Goal: Task Accomplishment & Management: Use online tool/utility

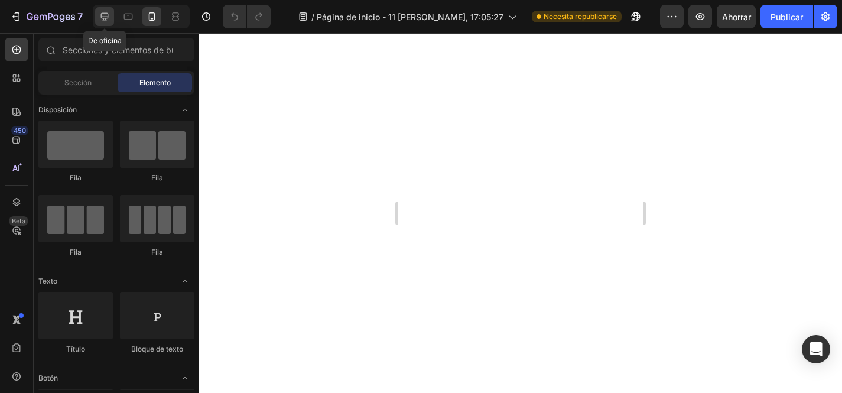
click at [99, 15] on icon at bounding box center [105, 17] width 12 height 12
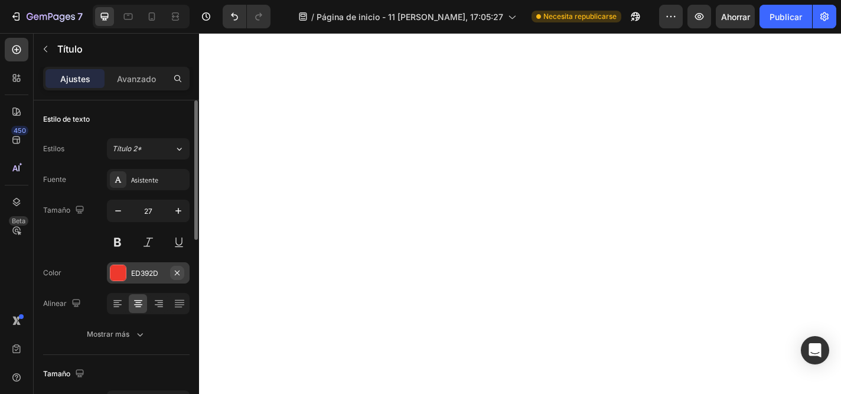
click at [170, 272] on button "button" at bounding box center [177, 273] width 14 height 14
click at [126, 272] on div "Agregar..." at bounding box center [148, 272] width 83 height 21
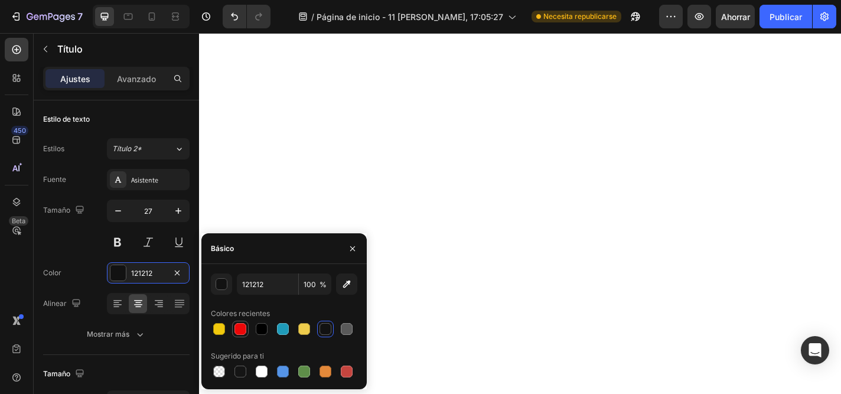
click at [242, 327] on div at bounding box center [240, 329] width 12 height 12
type input "EC0708"
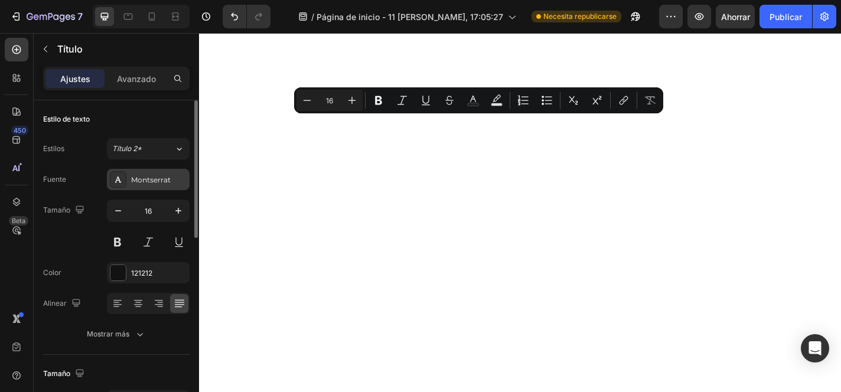
click at [143, 181] on font "Montserrat" at bounding box center [151, 179] width 40 height 9
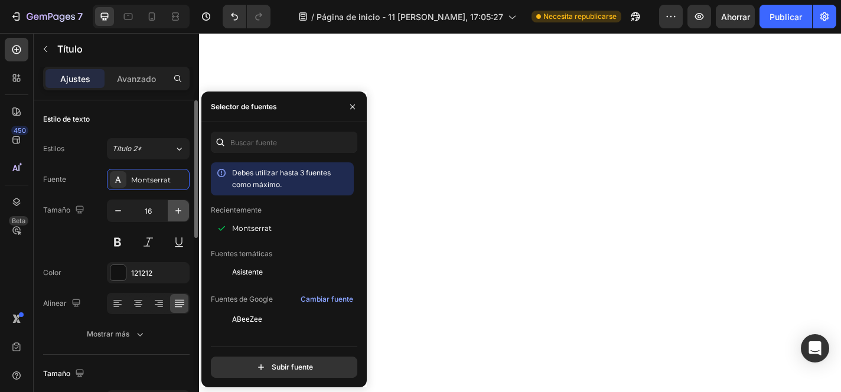
click at [180, 208] on icon "button" at bounding box center [178, 211] width 12 height 12
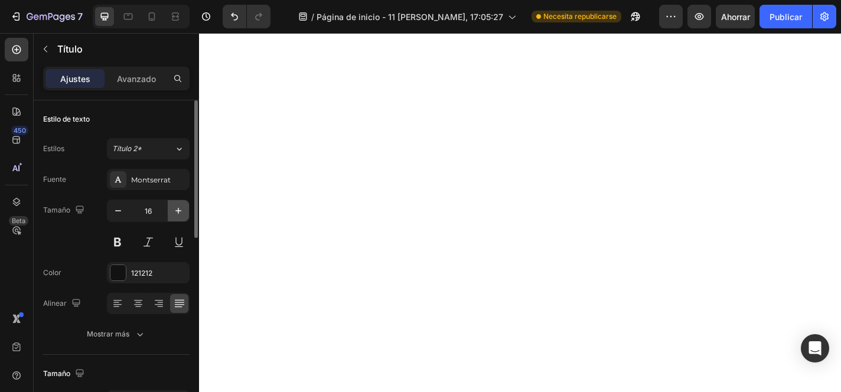
type input "17"
click at [114, 240] on button at bounding box center [117, 242] width 21 height 21
click at [121, 268] on div at bounding box center [117, 272] width 15 height 15
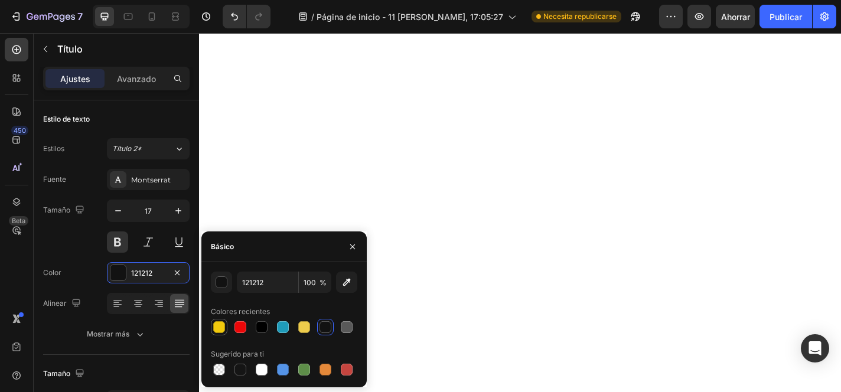
click at [223, 323] on div at bounding box center [219, 327] width 12 height 12
click at [261, 327] on div at bounding box center [262, 327] width 12 height 12
type input "000000"
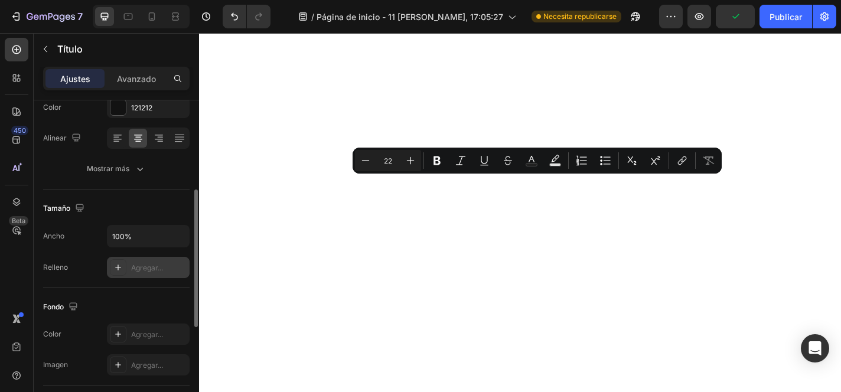
scroll to position [179, 0]
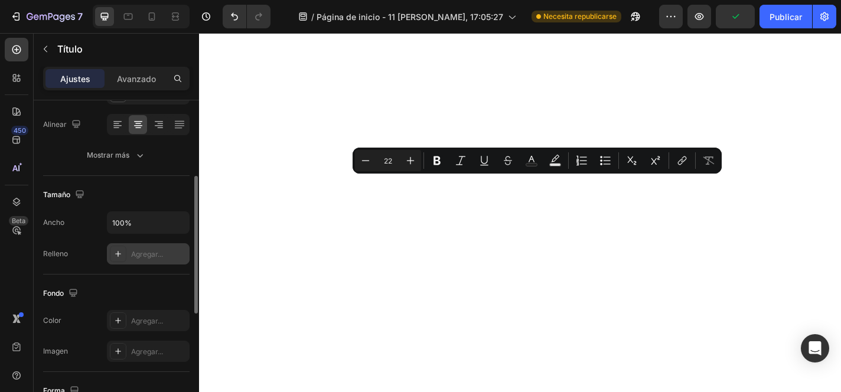
click at [119, 251] on icon at bounding box center [117, 253] width 9 height 9
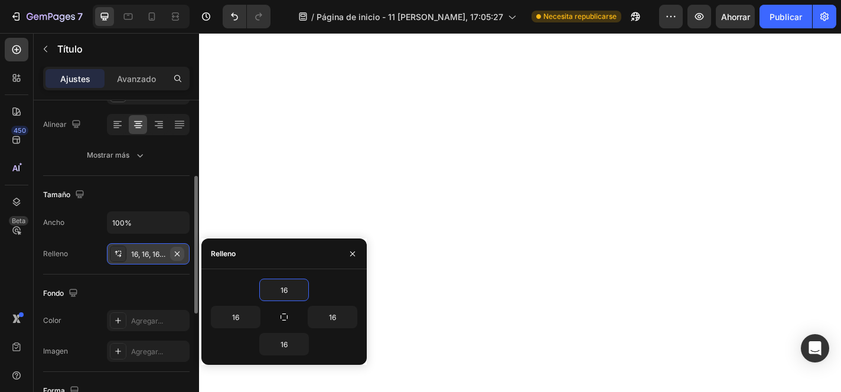
click at [177, 248] on button "button" at bounding box center [177, 254] width 14 height 14
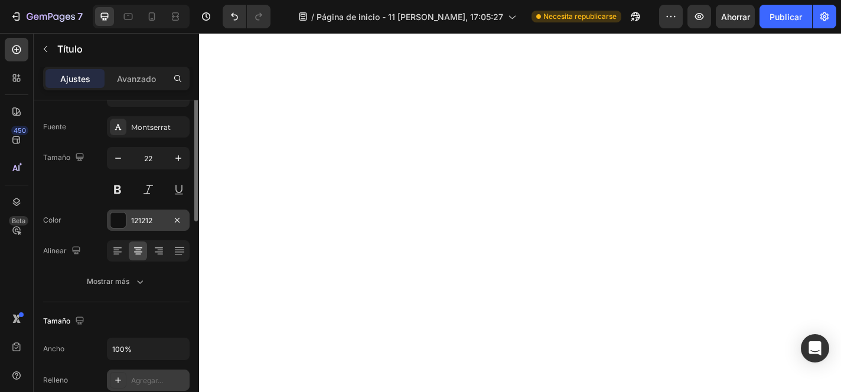
scroll to position [1, 0]
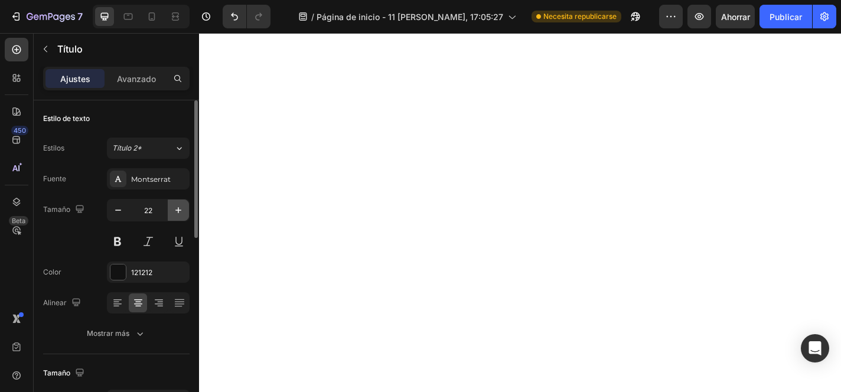
click at [180, 214] on icon "button" at bounding box center [178, 210] width 12 height 12
type input "23"
click at [125, 272] on div at bounding box center [117, 272] width 15 height 15
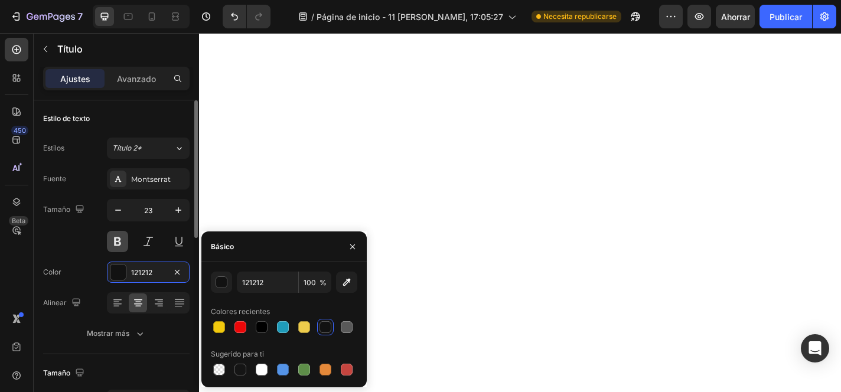
click at [120, 240] on button at bounding box center [117, 241] width 21 height 21
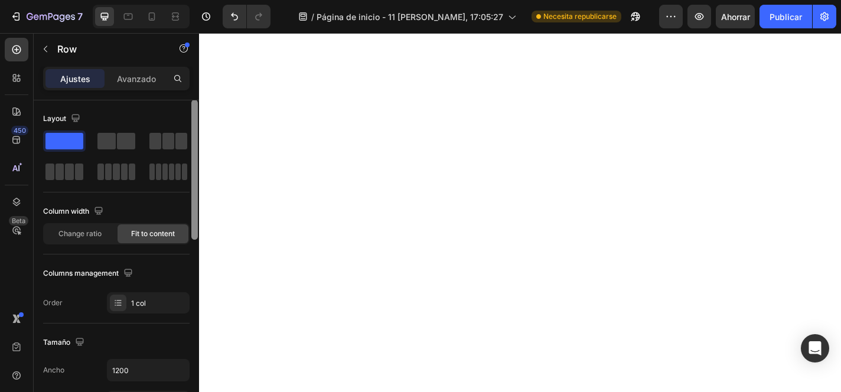
scroll to position [0, 0]
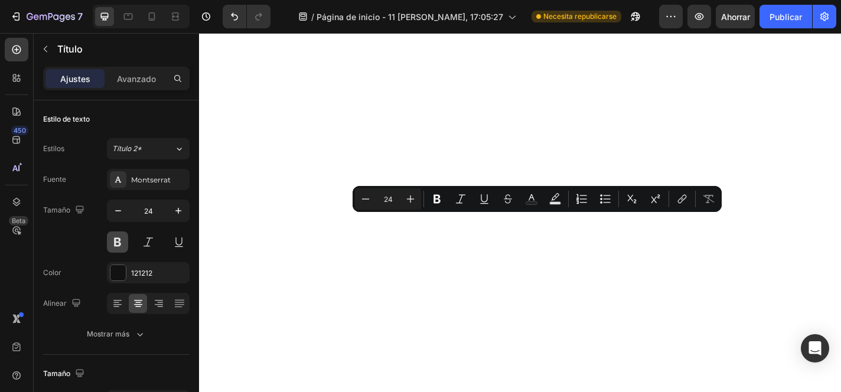
click at [116, 236] on button at bounding box center [117, 242] width 21 height 21
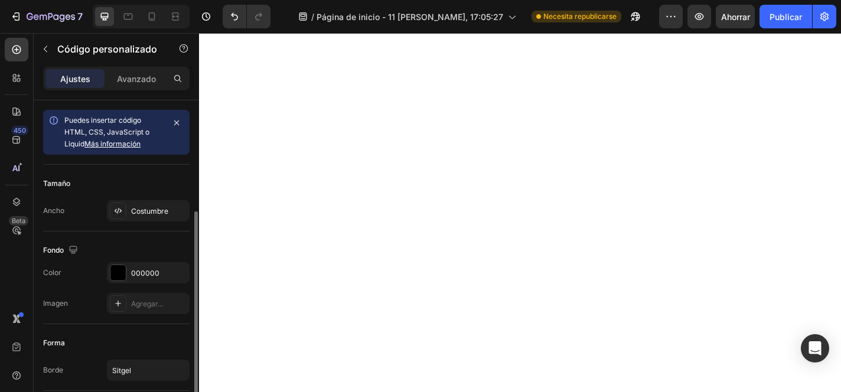
scroll to position [86, 0]
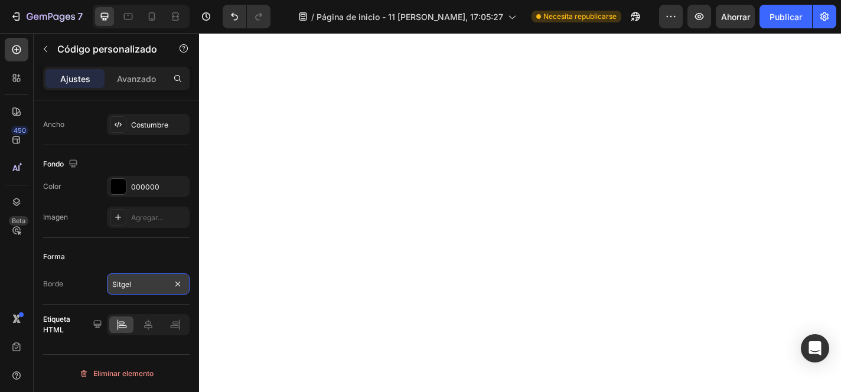
click at [139, 285] on input "Sitgel" at bounding box center [148, 283] width 83 height 21
type input "R"
paste input "“Quiero verlo reluciente”"
type input "Quiero verlo reluciente"
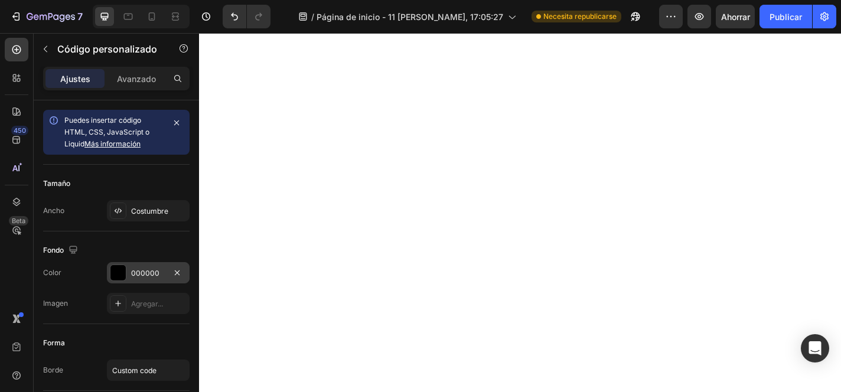
click at [120, 269] on div at bounding box center [117, 272] width 15 height 15
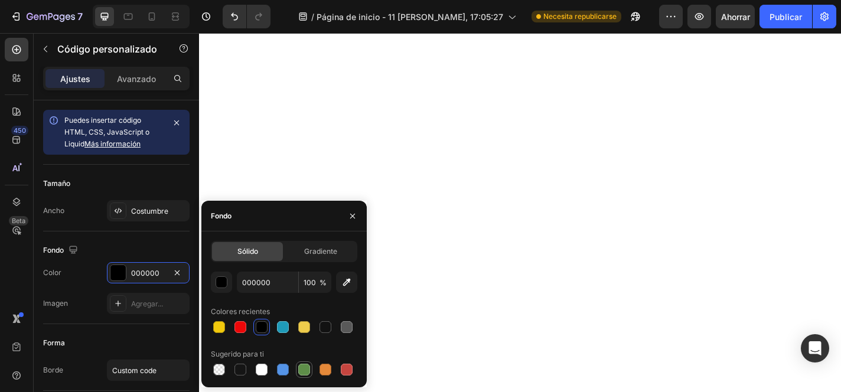
click at [303, 367] on div at bounding box center [304, 370] width 12 height 12
click at [223, 282] on div "button" at bounding box center [222, 283] width 12 height 12
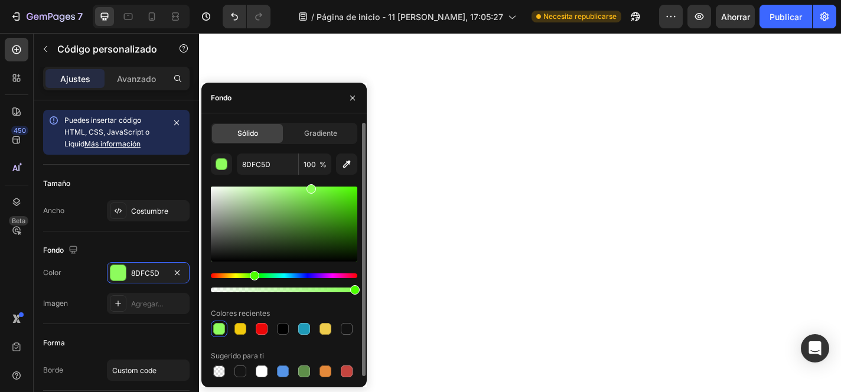
drag, startPoint x: 284, startPoint y: 225, endPoint x: 309, endPoint y: 187, distance: 46.0
click at [309, 187] on div at bounding box center [311, 188] width 9 height 9
type input "87FF54"
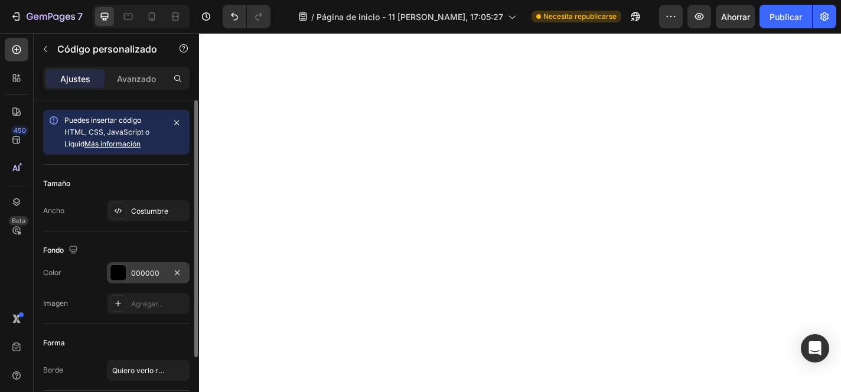
click at [122, 270] on div at bounding box center [117, 272] width 15 height 15
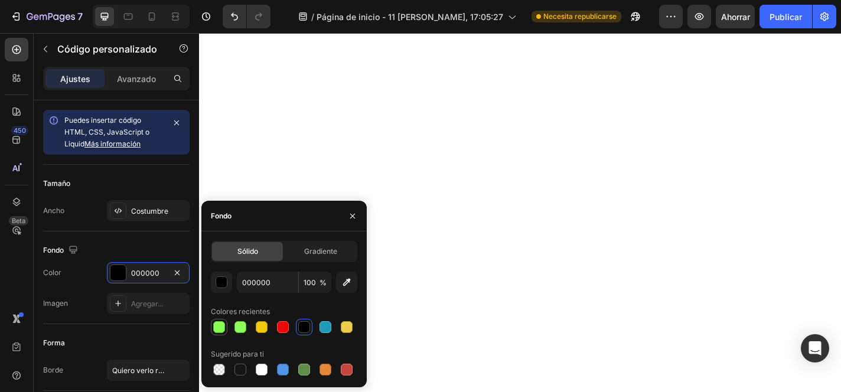
click at [217, 325] on div at bounding box center [219, 327] width 12 height 12
type input "87FF54"
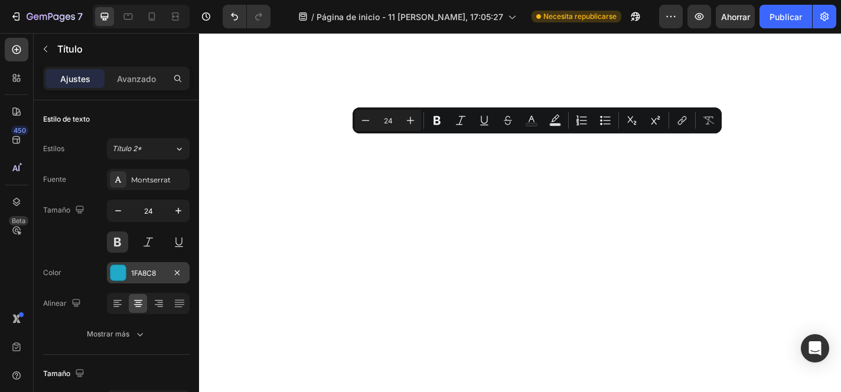
click at [119, 272] on div at bounding box center [117, 272] width 15 height 15
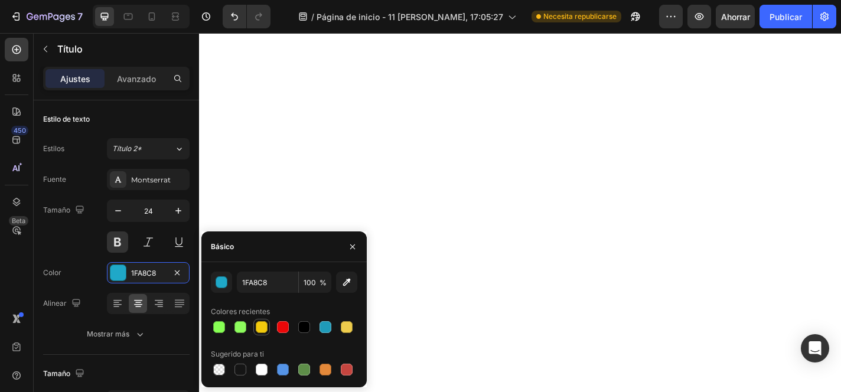
click at [266, 327] on div at bounding box center [262, 327] width 12 height 12
type input "F1C90D"
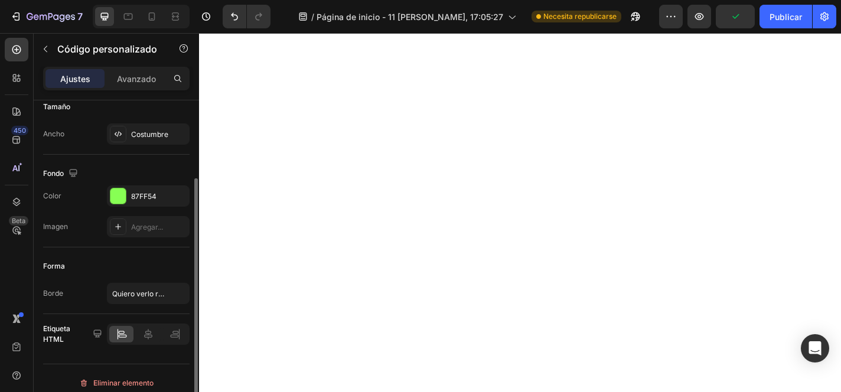
scroll to position [86, 0]
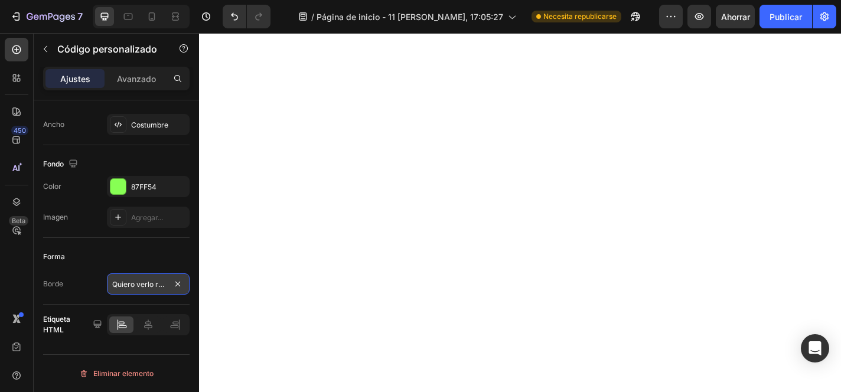
click at [159, 285] on input "Quiero verlo reluciente" at bounding box center [148, 283] width 83 height 21
click at [128, 286] on input "Quiero verlo reluciente" at bounding box center [148, 283] width 83 height 21
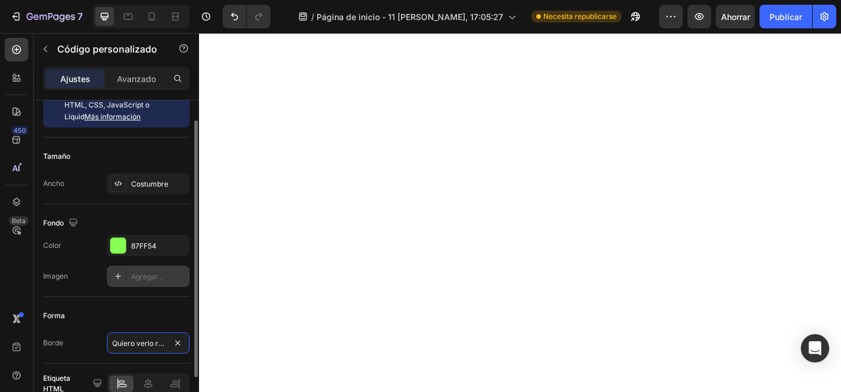
scroll to position [25, 0]
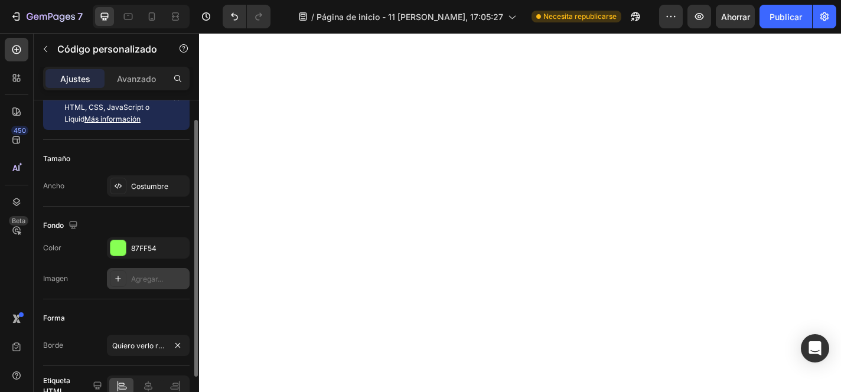
click at [146, 282] on font "Agregar..." at bounding box center [147, 279] width 32 height 9
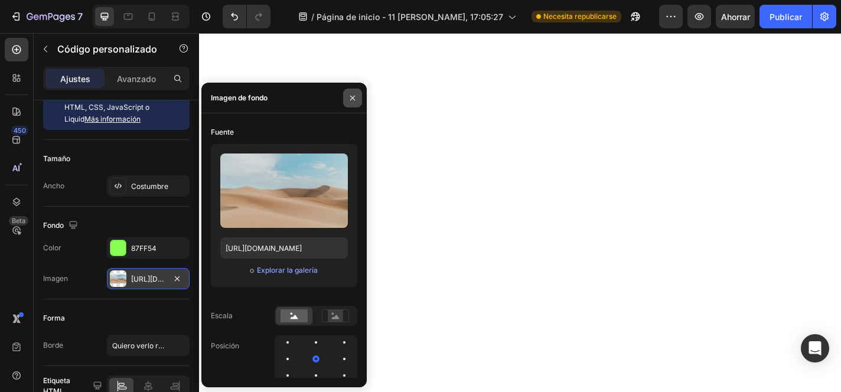
click at [351, 99] on icon "button" at bounding box center [352, 97] width 5 height 5
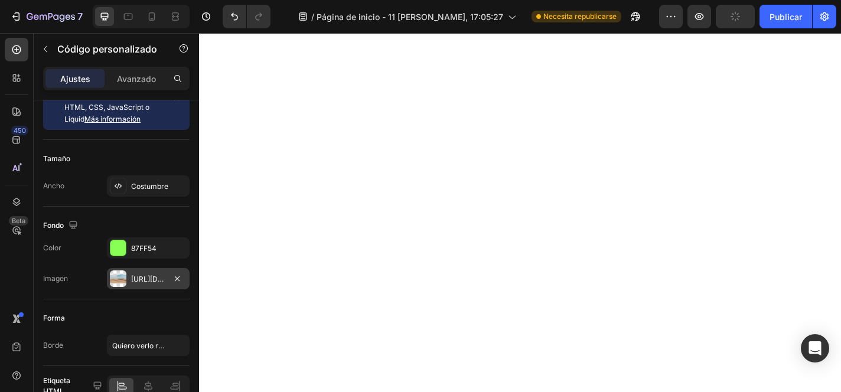
click at [117, 276] on div at bounding box center [118, 278] width 17 height 17
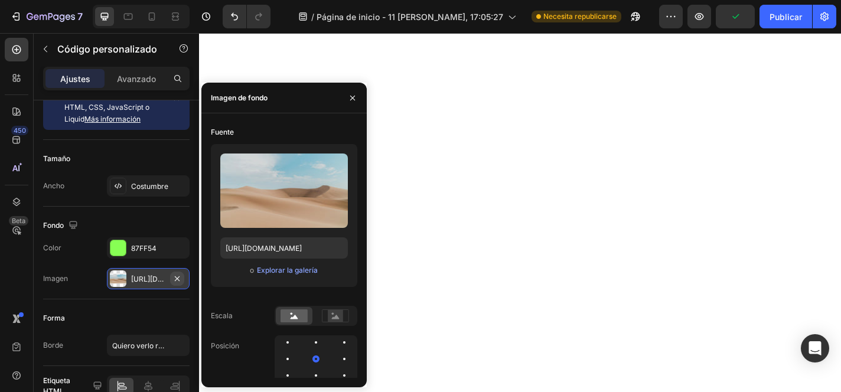
click at [177, 275] on icon "button" at bounding box center [176, 278] width 9 height 9
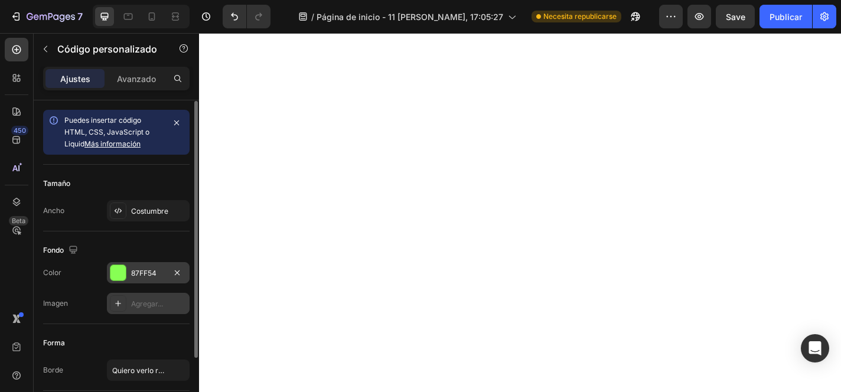
scroll to position [1, 0]
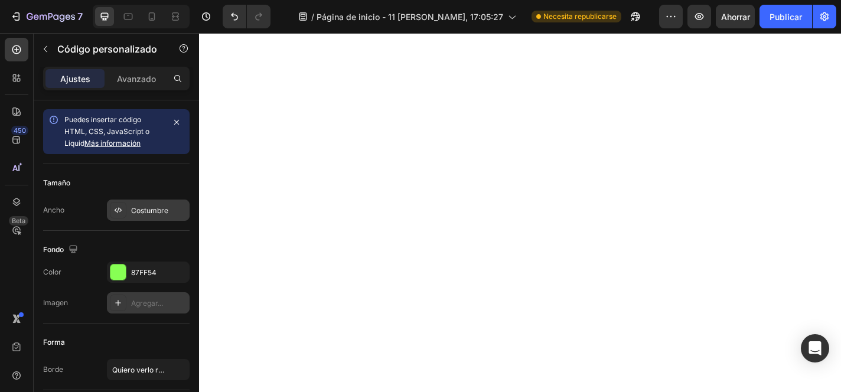
click at [121, 212] on icon at bounding box center [117, 210] width 9 height 9
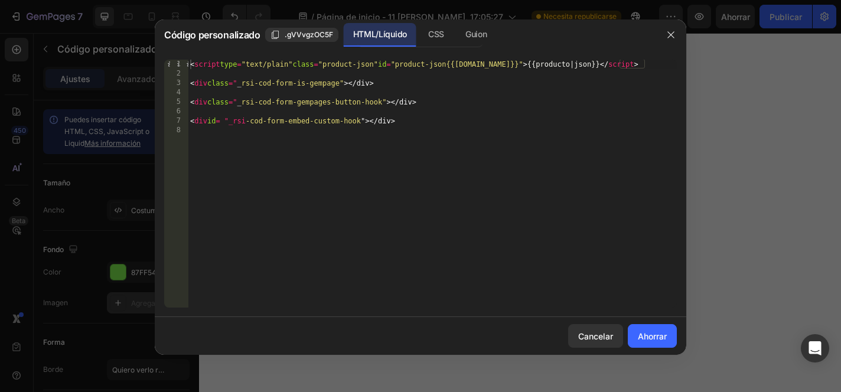
click at [810, 282] on div at bounding box center [420, 196] width 841 height 392
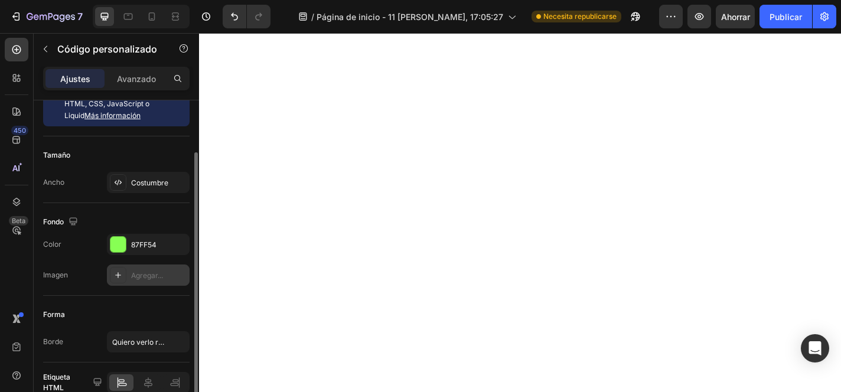
scroll to position [86, 0]
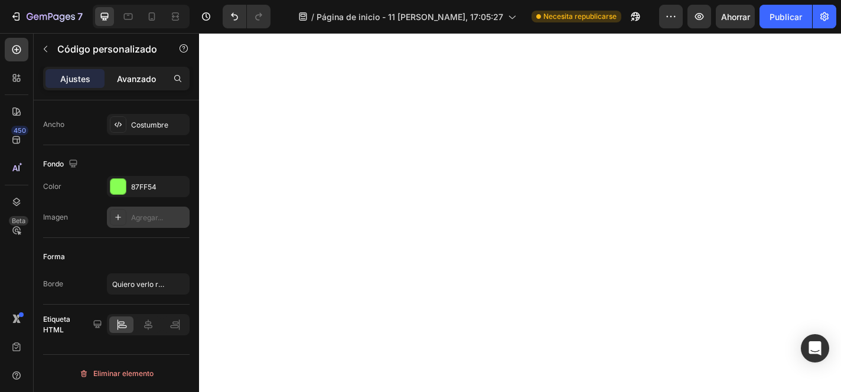
click at [142, 76] on font "Avanzado" at bounding box center [136, 79] width 39 height 10
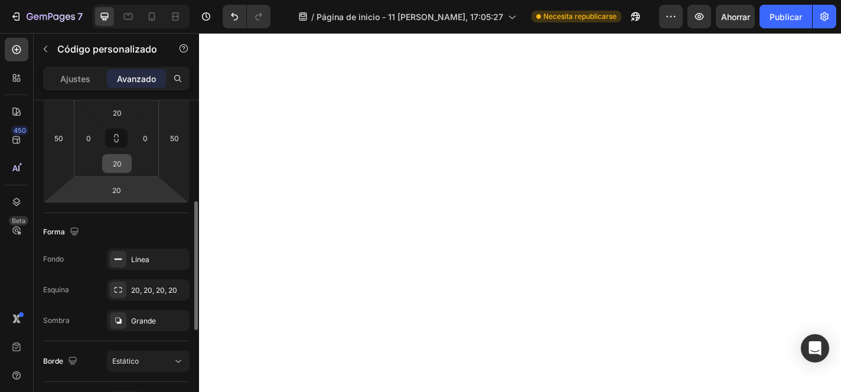
scroll to position [293, 0]
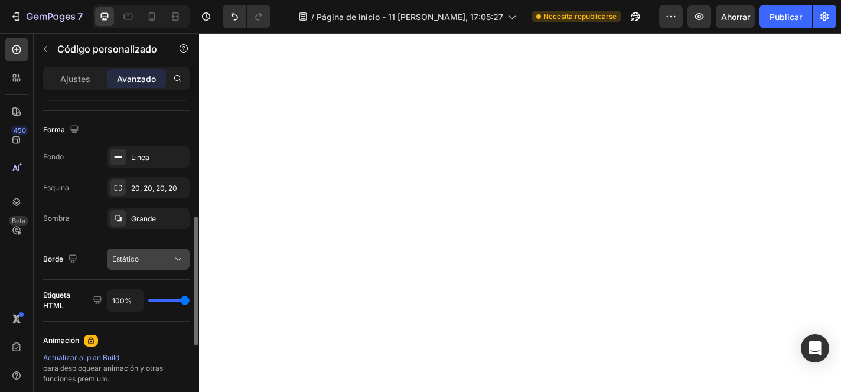
click at [142, 260] on div "Estático" at bounding box center [142, 259] width 60 height 11
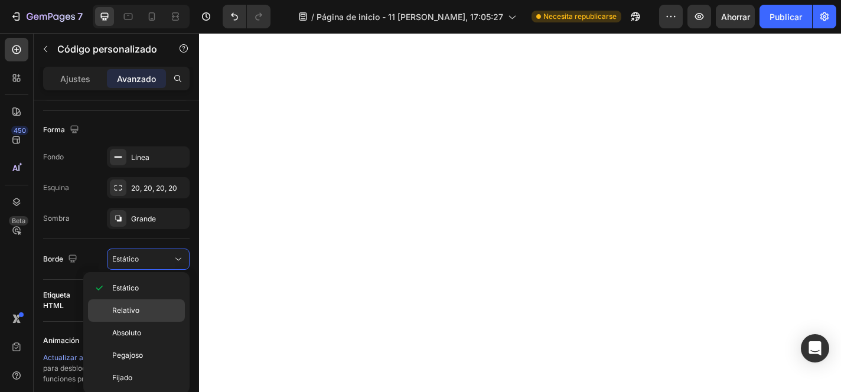
click at [149, 315] on p "Relativo" at bounding box center [145, 310] width 67 height 11
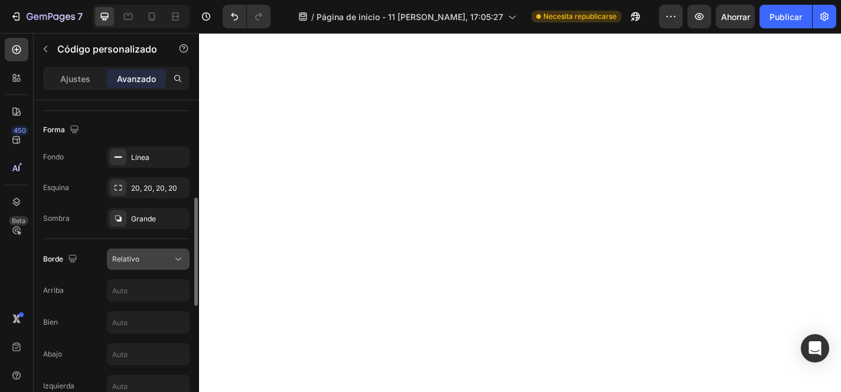
click at [160, 258] on div "Relativo" at bounding box center [142, 259] width 60 height 11
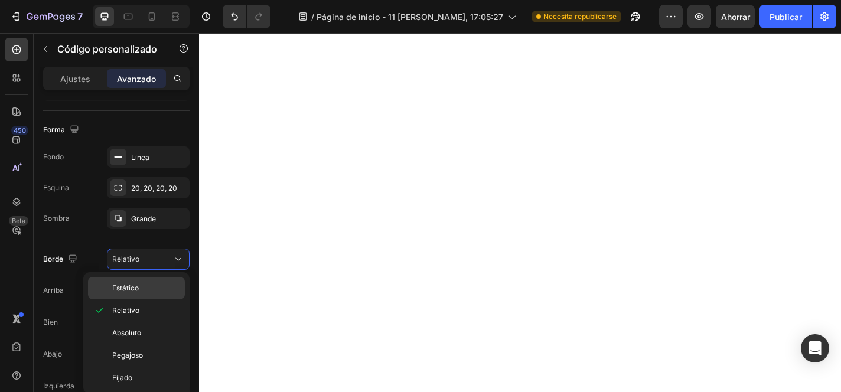
click at [149, 283] on p "Estático" at bounding box center [145, 288] width 67 height 11
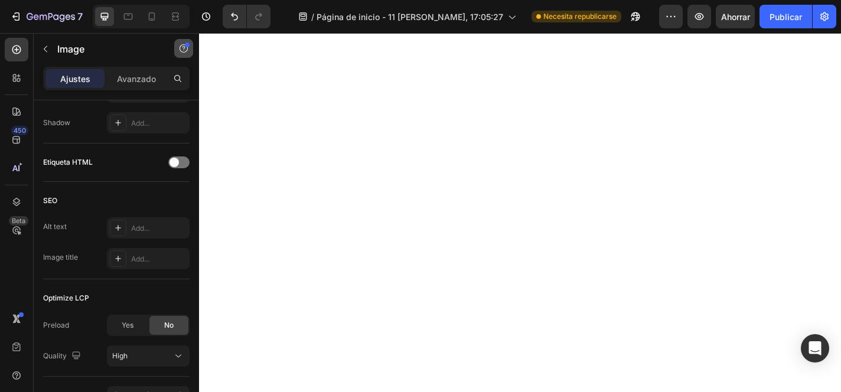
scroll to position [0, 0]
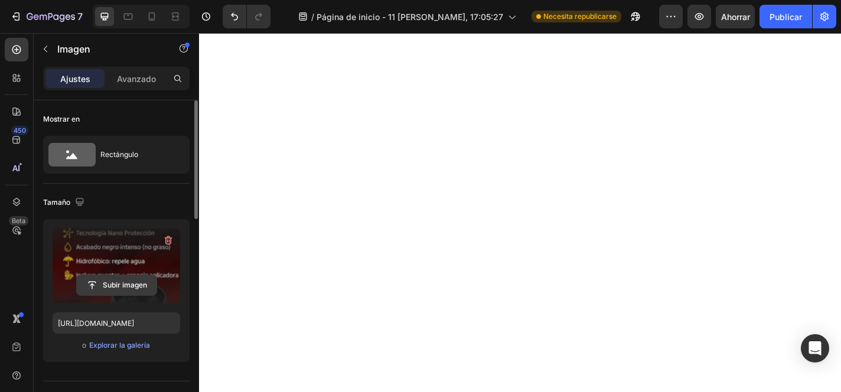
click at [119, 283] on input "file" at bounding box center [117, 285] width 80 height 20
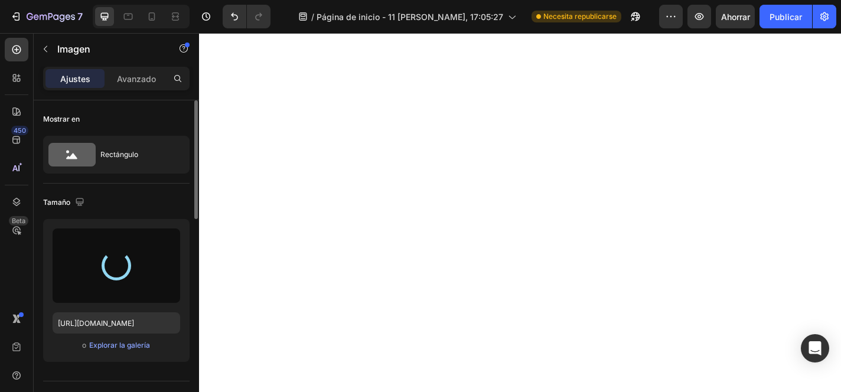
type input "[URL][DOMAIN_NAME]"
